Goal: Information Seeking & Learning: Learn about a topic

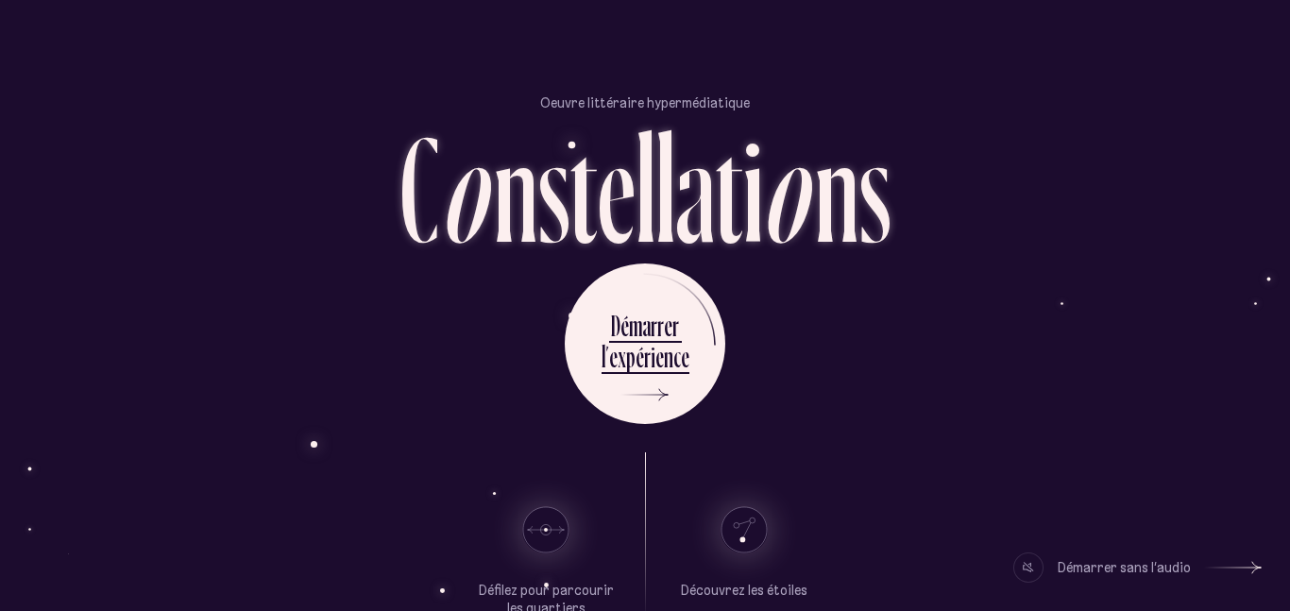
scroll to position [110, 0]
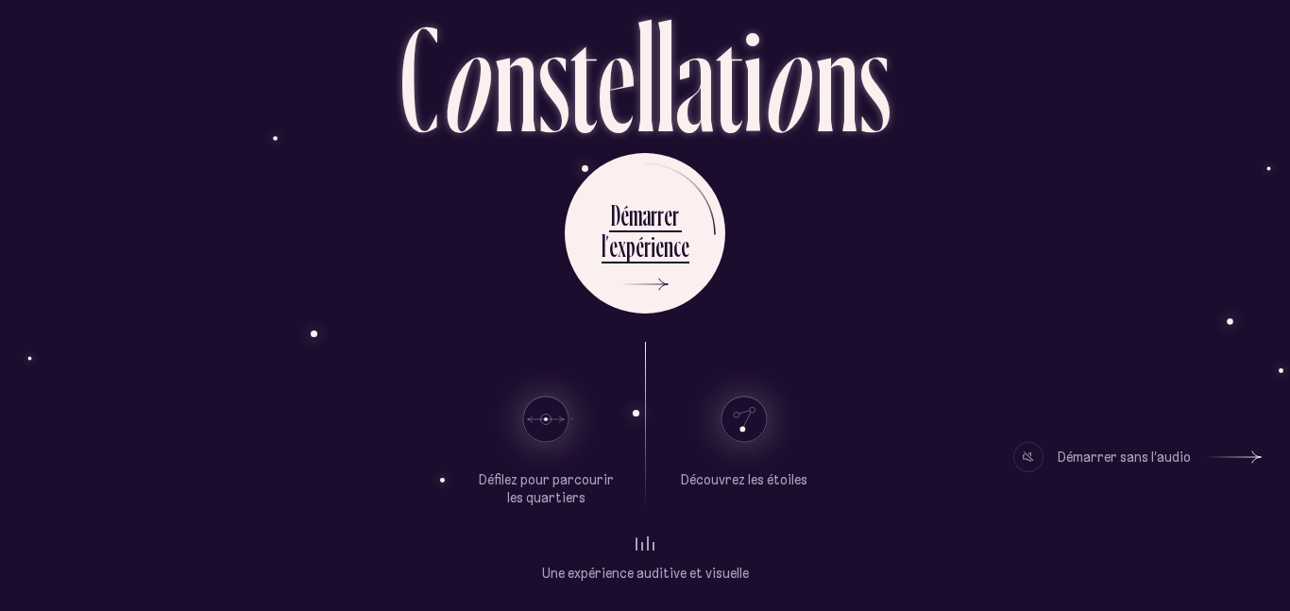
click at [1004, 141] on div "Oeuvre littéraire hypermédiatique C o n s t e l l a t i o n s D é m a r r e r l…" at bounding box center [644, 195] width 1133 height 611
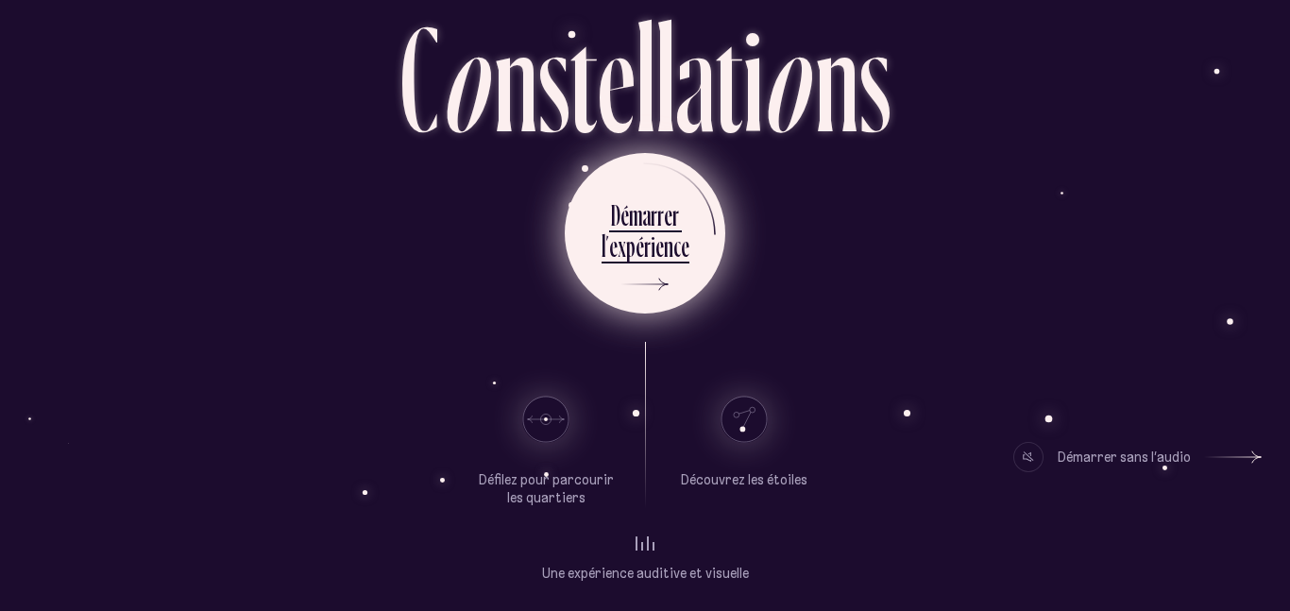
click at [641, 220] on div "m" at bounding box center [635, 214] width 13 height 37
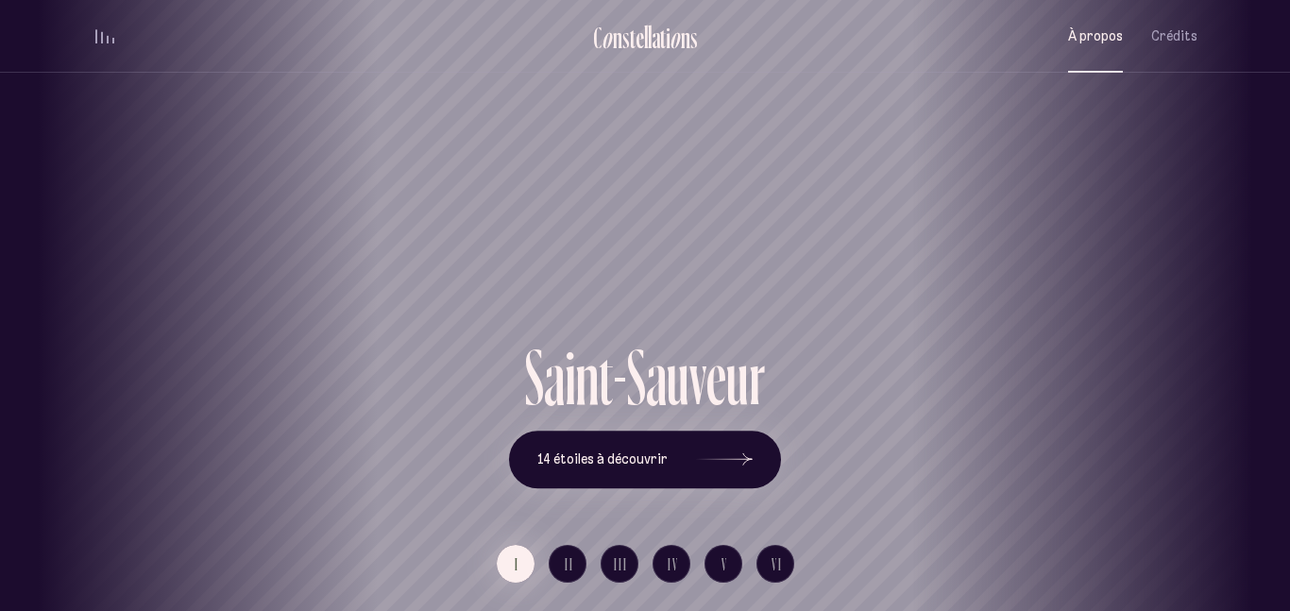
click at [1111, 40] on span "À propos" at bounding box center [1095, 36] width 55 height 16
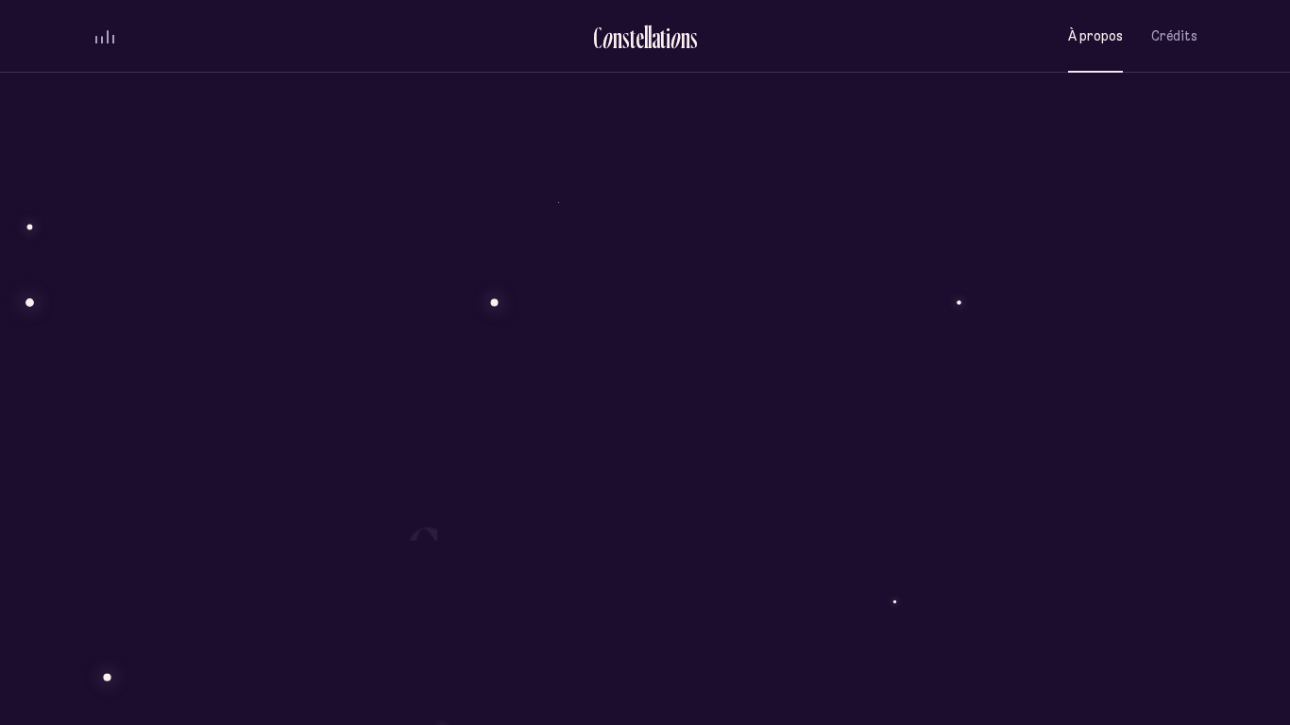
scroll to position [1747, 0]
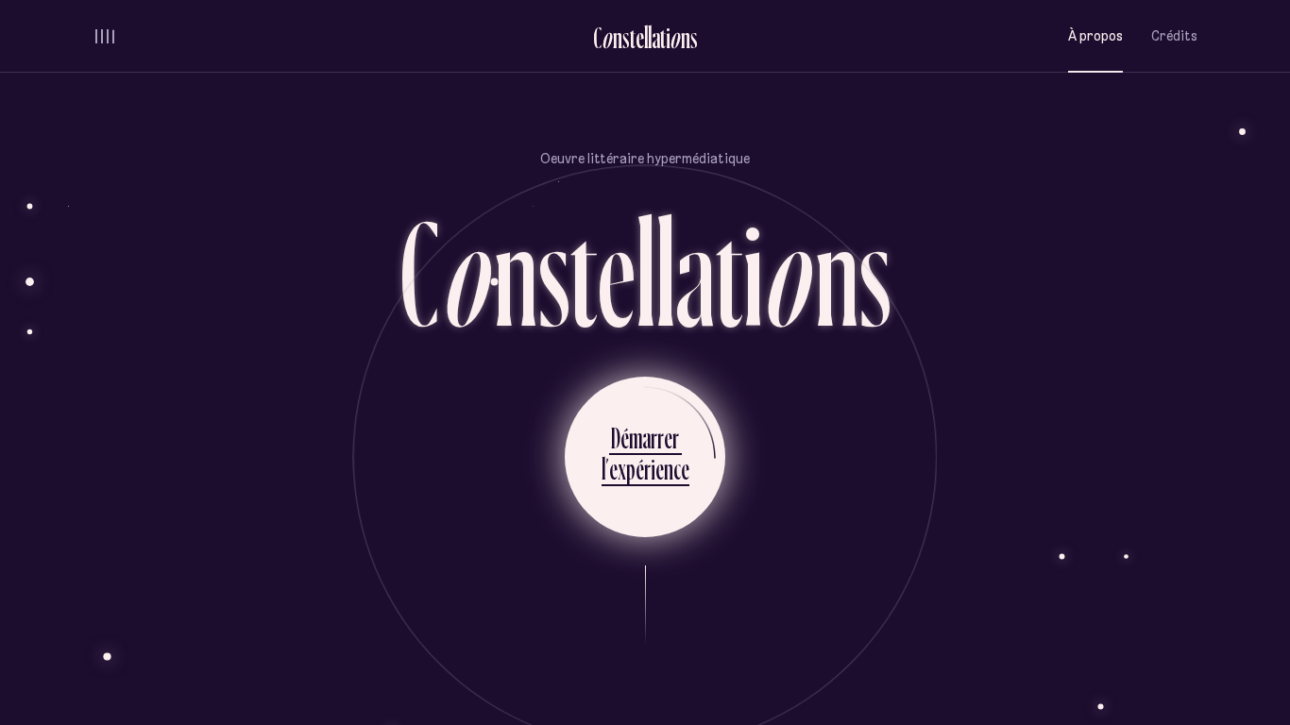
click at [625, 450] on div "x" at bounding box center [622, 468] width 8 height 37
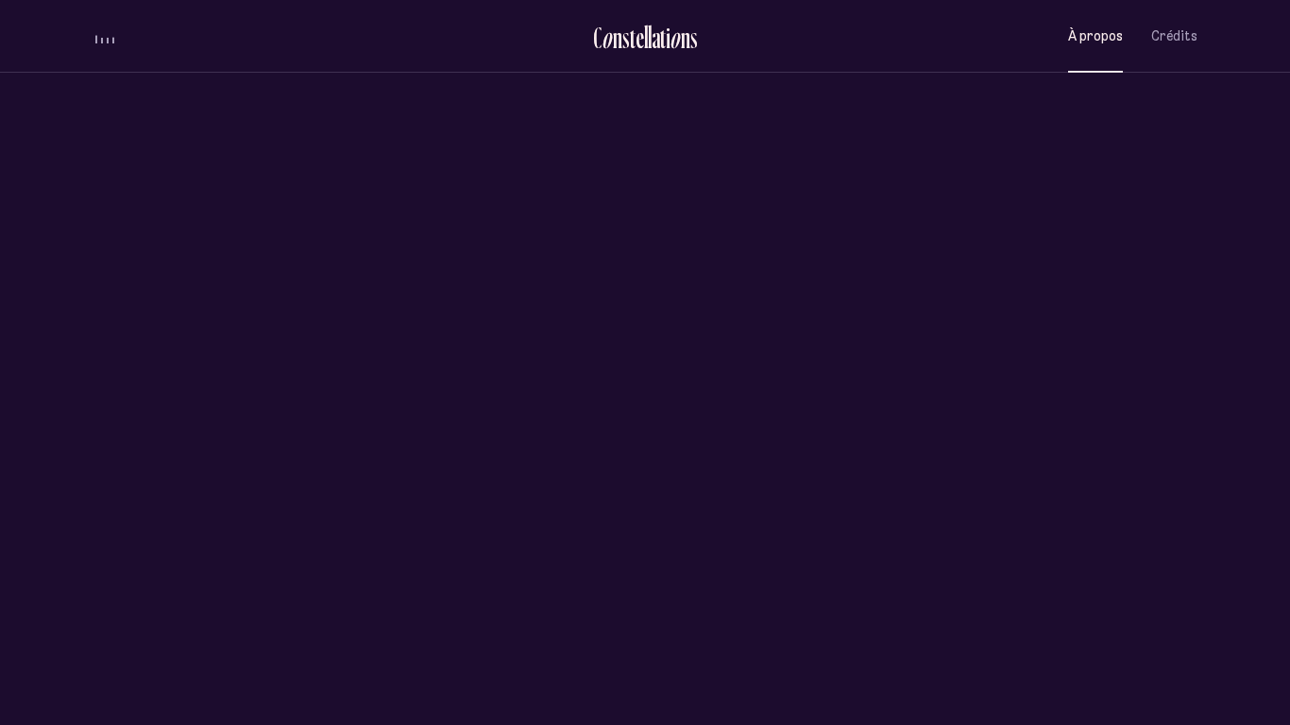
scroll to position [0, 0]
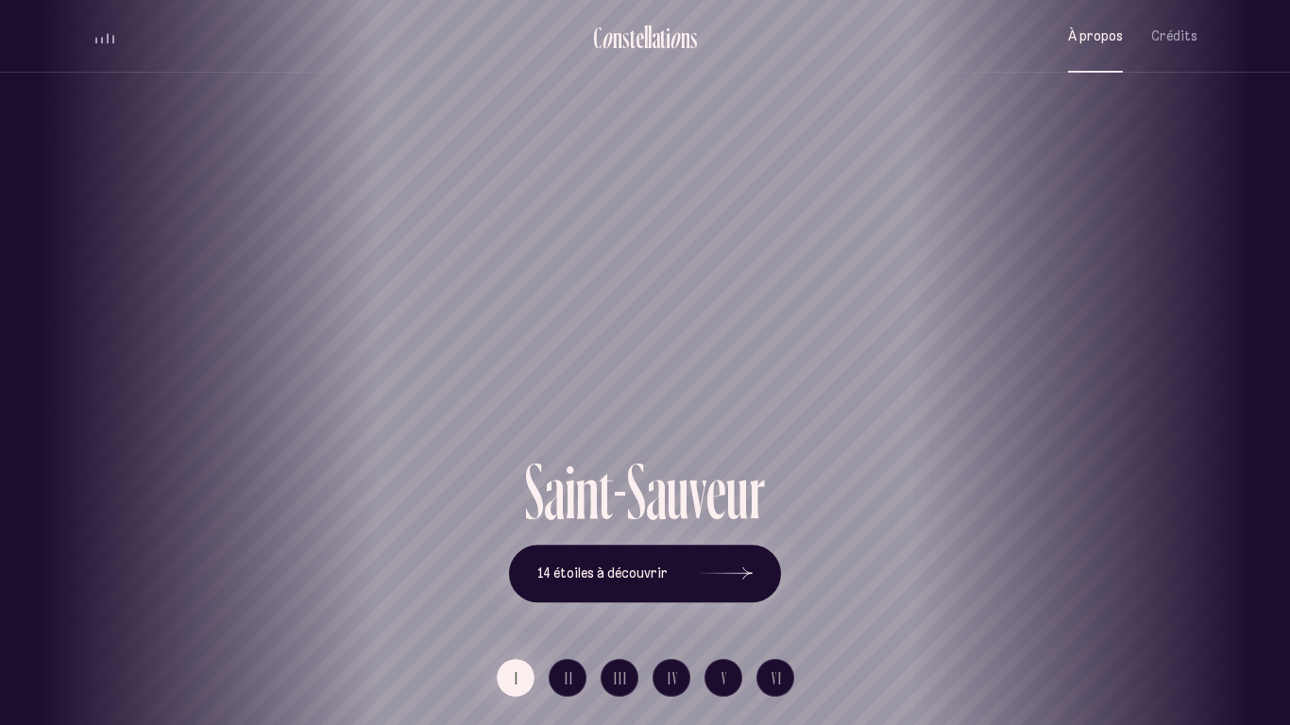
click at [1099, 47] on button "À propos" at bounding box center [1095, 36] width 55 height 44
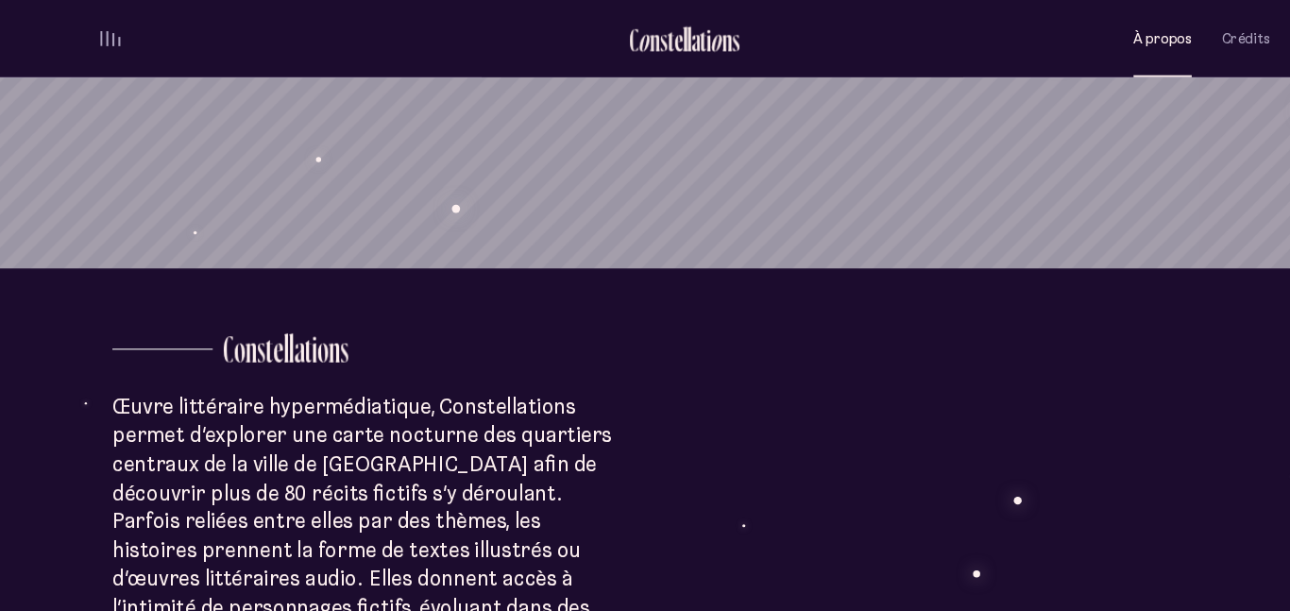
scroll to position [357, 0]
click at [1146, 43] on div "À propos Crédits" at bounding box center [1132, 36] width 129 height 44
click at [1168, 42] on span "Crédits" at bounding box center [1174, 36] width 46 height 16
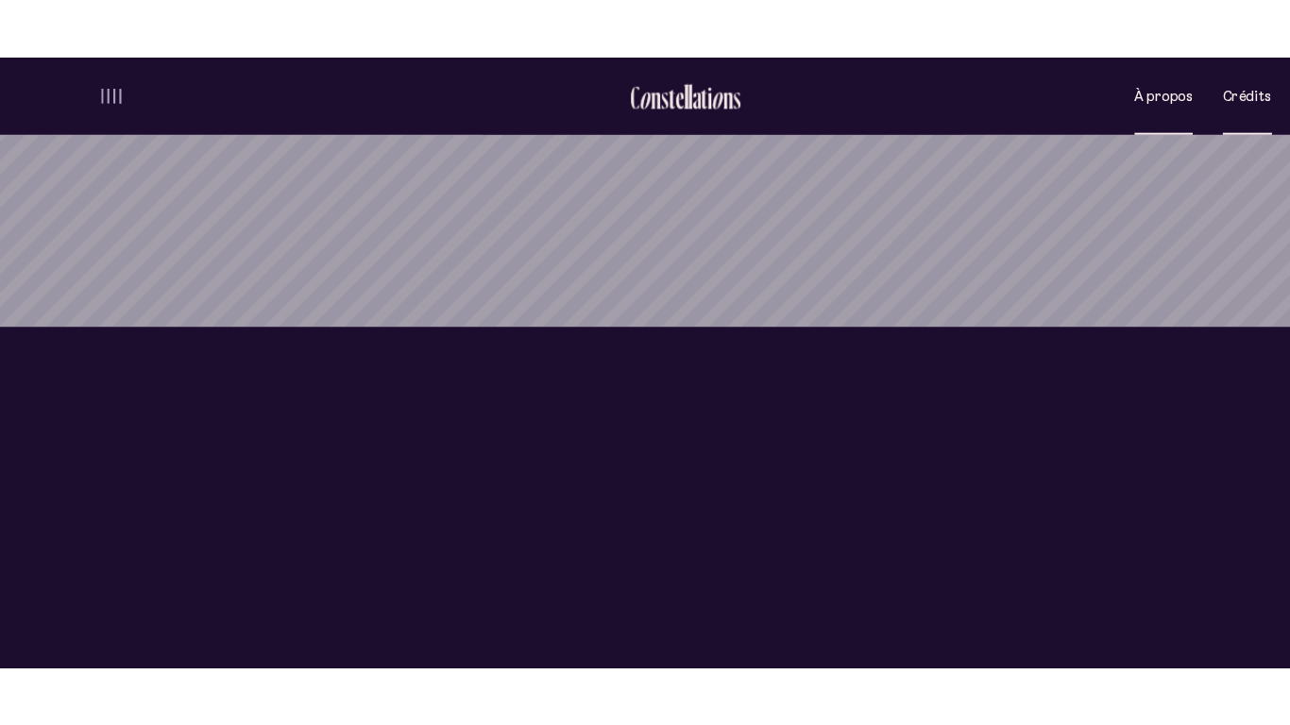
scroll to position [0, 0]
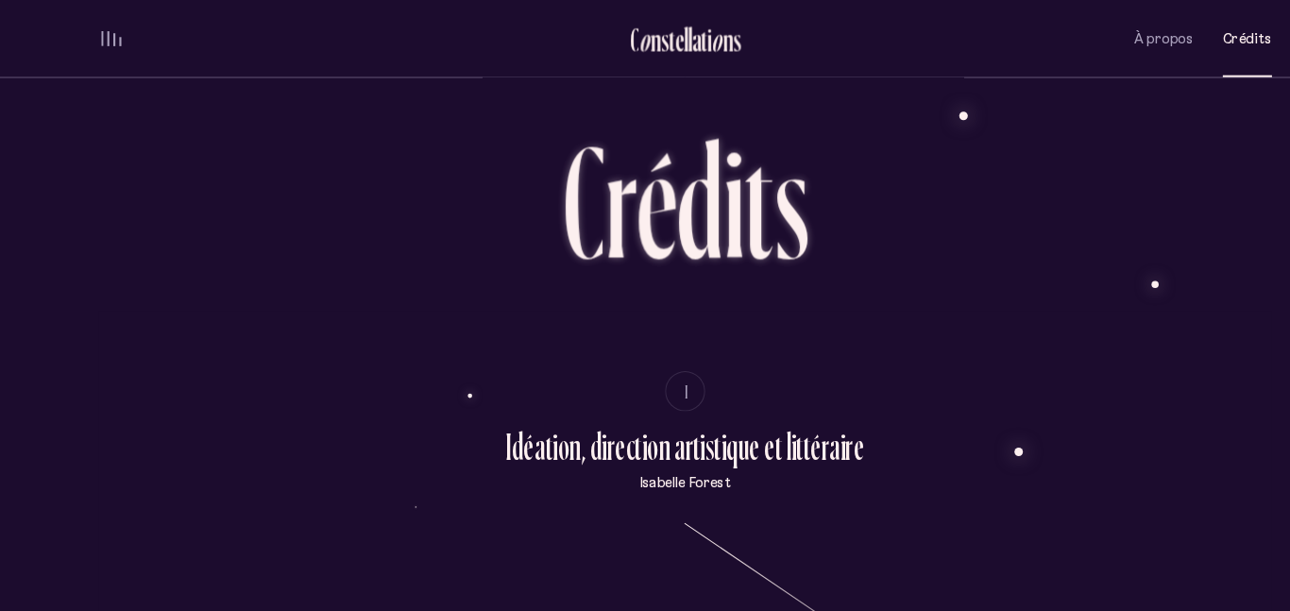
click at [1053, 53] on div "À propos Crédits" at bounding box center [1018, 36] width 359 height 44
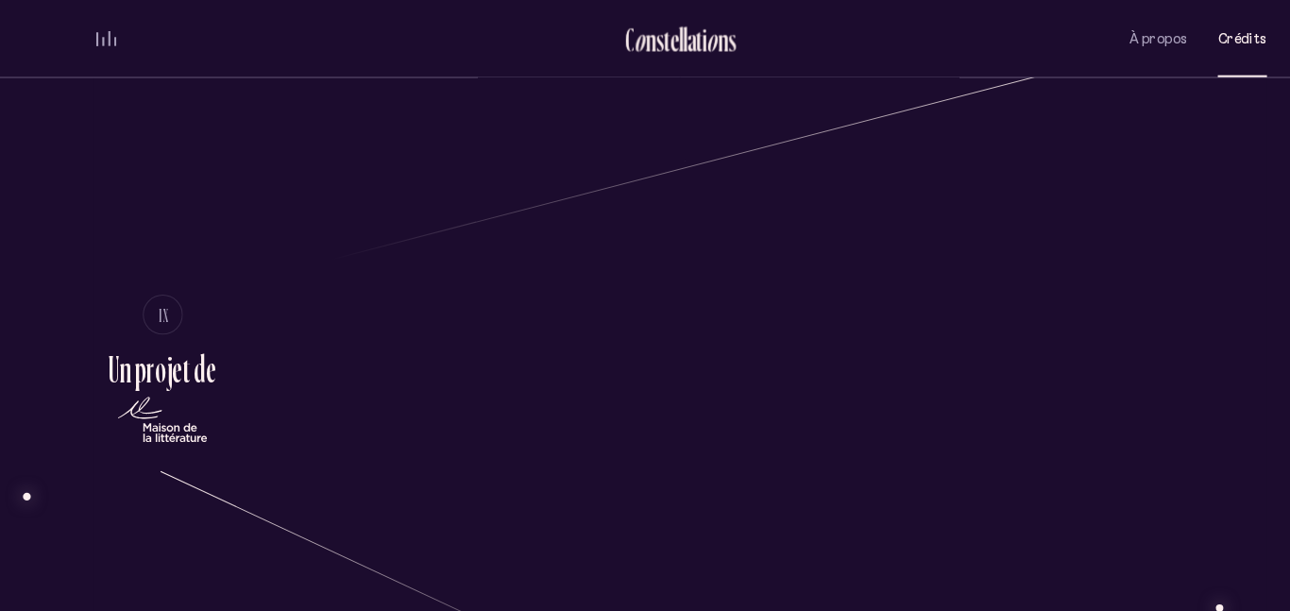
scroll to position [3377, 0]
click at [1112, 43] on span "À propos" at bounding box center [1095, 36] width 55 height 16
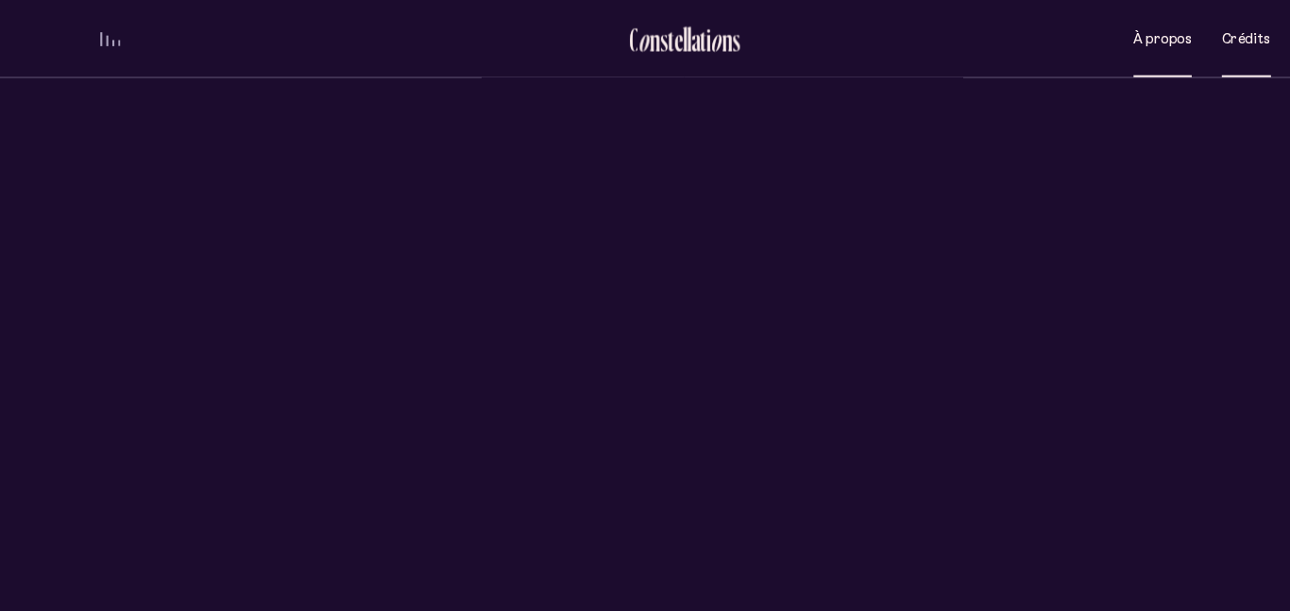
scroll to position [0, 0]
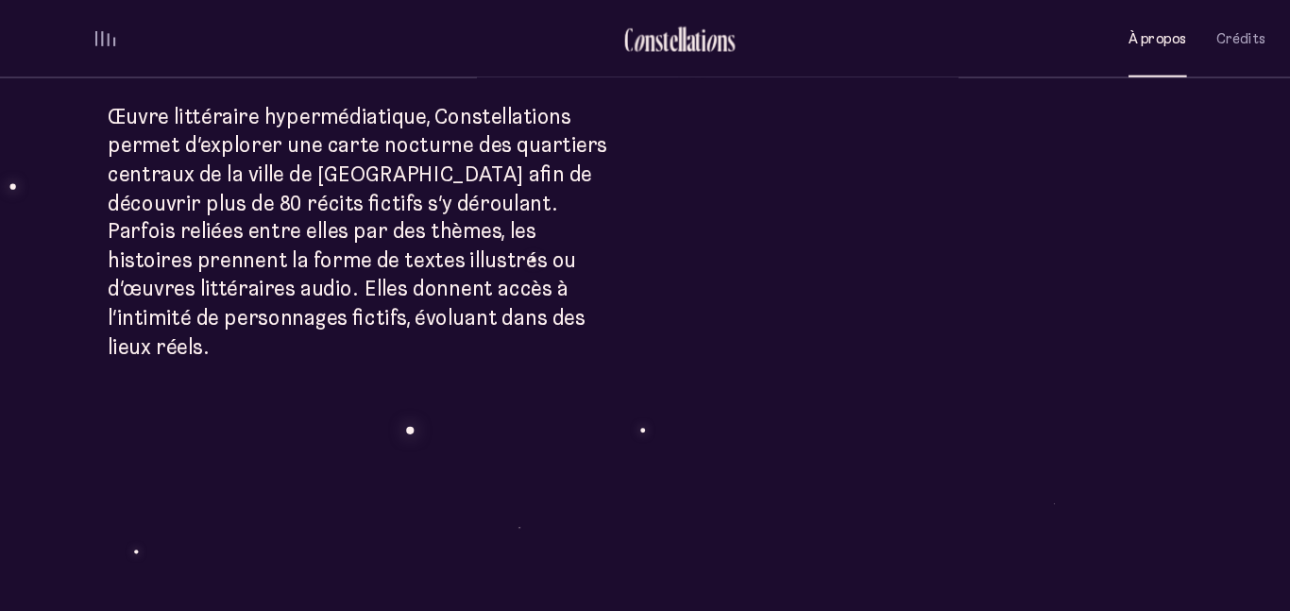
scroll to position [625, 0]
